Goal: Go to known website: Access a specific website the user already knows

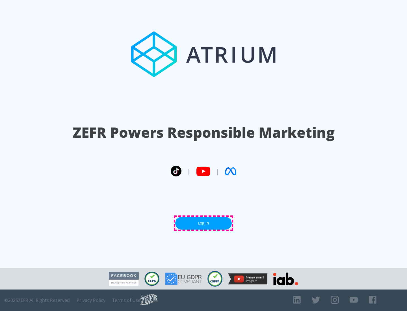
click at [204, 223] on link "Log In" at bounding box center [203, 223] width 57 height 13
